Goal: Task Accomplishment & Management: Use online tool/utility

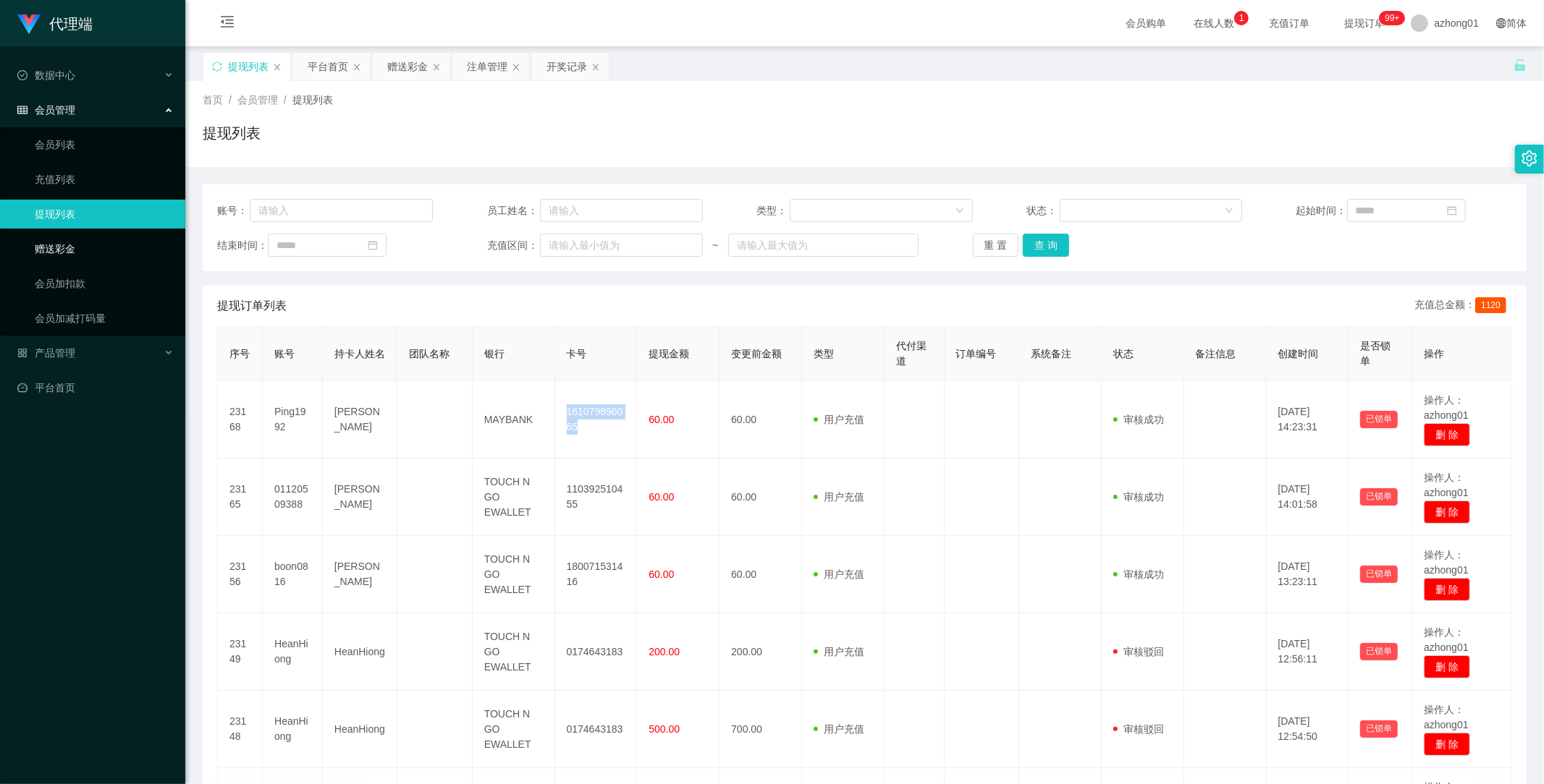
click at [66, 244] on link "赠送彩金" at bounding box center [104, 249] width 139 height 29
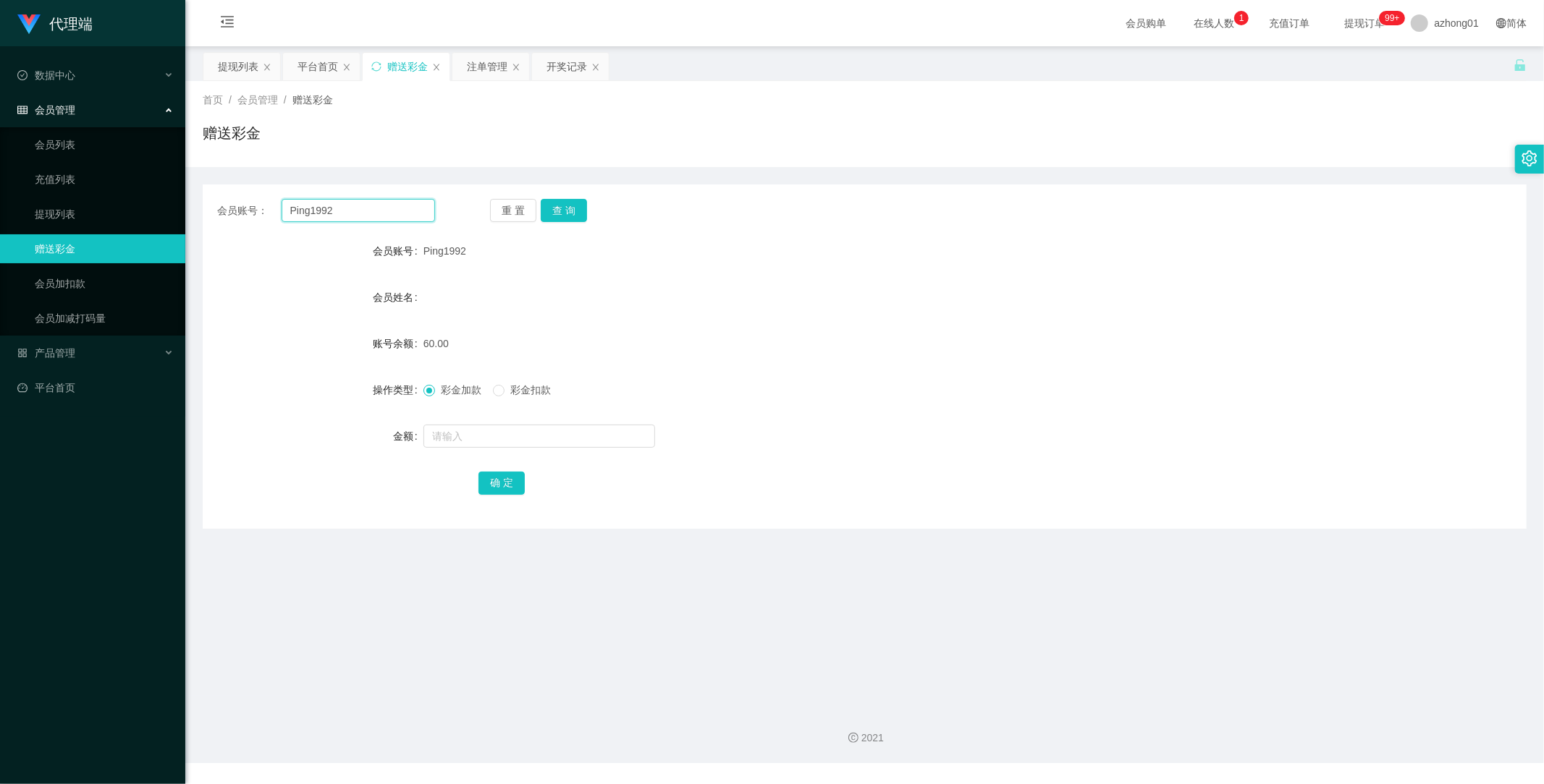
drag, startPoint x: 348, startPoint y: 205, endPoint x: 251, endPoint y: 222, distance: 98.5
click at [196, 205] on main "关闭左侧 关闭右侧 关闭其它 刷新页面 提现列表 平台首页 赠送彩金 注单管理 开奖记录 首页 / 会员管理 / 赠送彩金 / 赠送彩金 会员账号： Ping…" at bounding box center [864, 372] width 1359 height 650
paste input "HeanHiong"
click at [570, 213] on button "查 询" at bounding box center [564, 210] width 47 height 23
click at [575, 210] on button "查 询" at bounding box center [564, 210] width 47 height 23
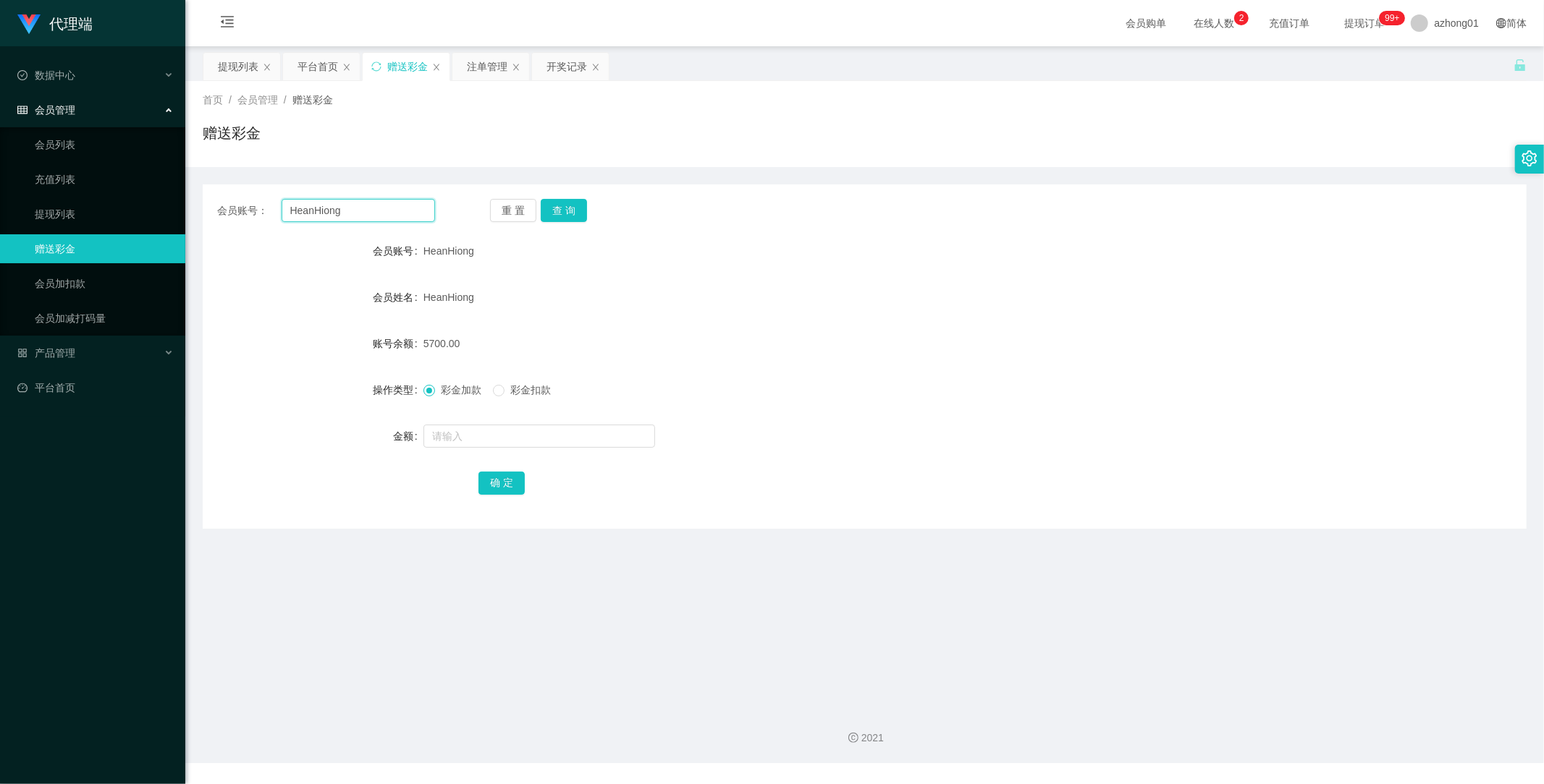
drag, startPoint x: 310, startPoint y: 207, endPoint x: 160, endPoint y: 198, distance: 150.3
click at [160, 198] on section "代理端 数据中心 会员管理 会员列表 充值列表 提现列表 赠送彩金 会员加扣款 会员加减打码量 产品管理 开奖记录 注单管理 产品列表 即时注单 产品预设置 …" at bounding box center [772, 382] width 1544 height 764
click at [568, 206] on button "查 询" at bounding box center [564, 210] width 47 height 23
click at [572, 205] on button "查 询" at bounding box center [564, 210] width 47 height 23
click at [575, 200] on button "查 询" at bounding box center [564, 210] width 47 height 23
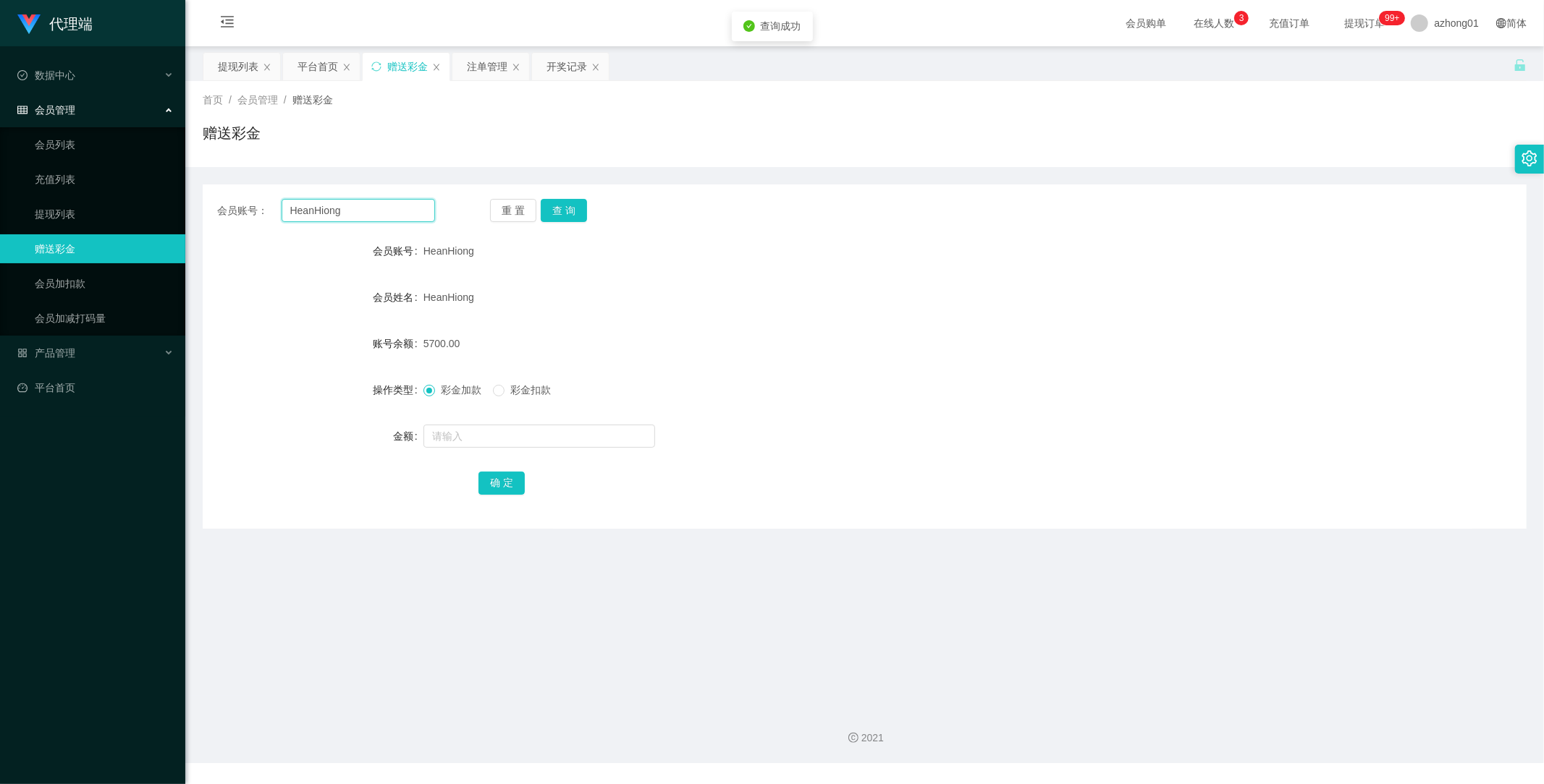
drag, startPoint x: 359, startPoint y: 214, endPoint x: 199, endPoint y: 214, distance: 160.0
click at [200, 214] on main "关闭左侧 关闭右侧 关闭其它 刷新页面 提现列表 平台首页 赠送彩金 注单管理 开奖记录 首页 / 会员管理 / 赠送彩金 / 赠送彩金 会员账号： Hean…" at bounding box center [864, 372] width 1359 height 650
type input "v"
click at [337, 208] on input "text" at bounding box center [359, 210] width 154 height 23
click at [337, 207] on input "text" at bounding box center [359, 210] width 154 height 23
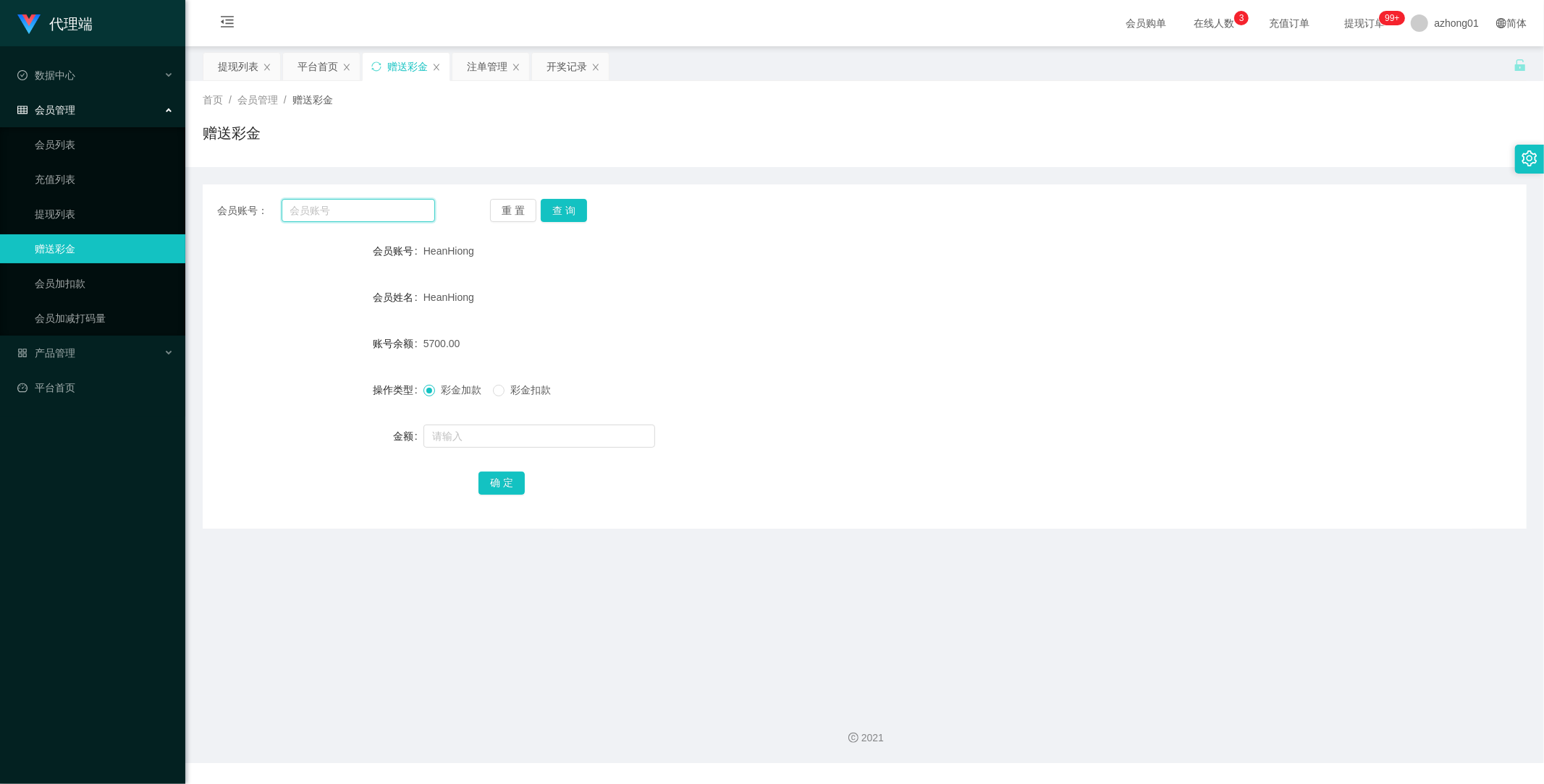
paste input "[PERSON_NAME]"
type input "[PERSON_NAME]"
click at [537, 206] on div "重 置 查 询" at bounding box center [598, 210] width 218 height 23
click at [560, 206] on button "查 询" at bounding box center [564, 210] width 47 height 23
